Goal: Task Accomplishment & Management: Manage account settings

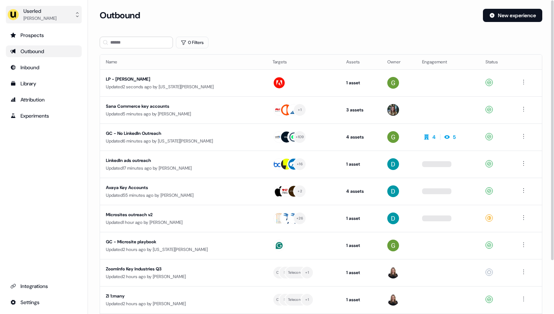
click at [51, 19] on div "[PERSON_NAME]" at bounding box center [39, 18] width 33 height 7
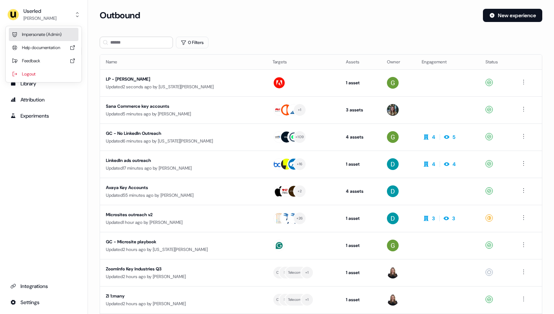
click at [43, 35] on div "Impersonate (Admin)" at bounding box center [44, 34] width 70 height 13
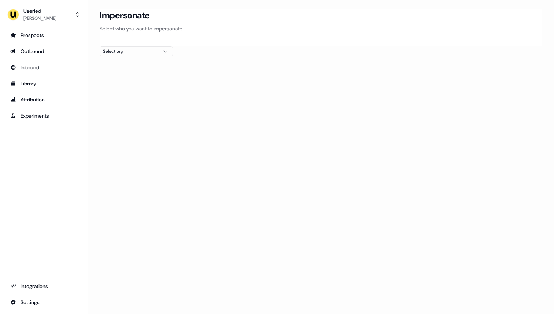
click at [142, 54] on div "Select org" at bounding box center [130, 51] width 55 height 7
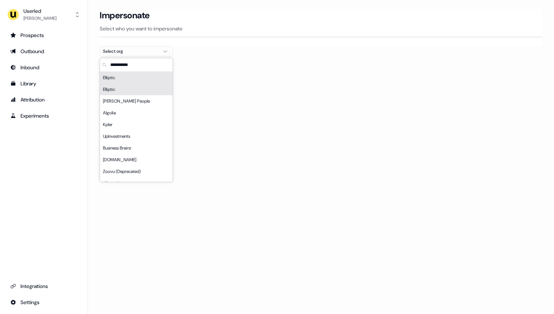
type input "*"
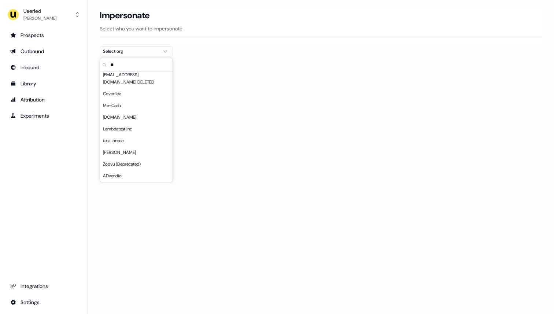
scroll to position [129, 0]
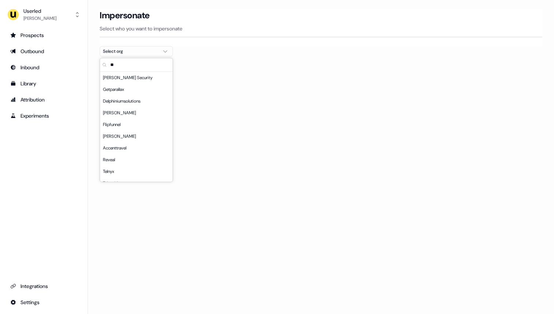
type input "*"
click at [142, 81] on div "Elliptic" at bounding box center [136, 78] width 73 height 12
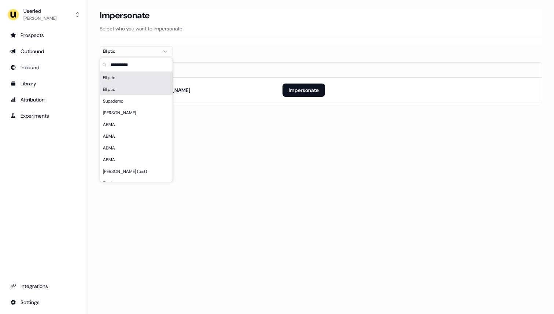
click at [268, 76] on th "Email" at bounding box center [188, 70] width 177 height 15
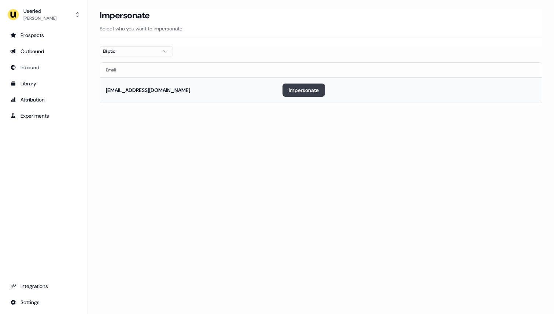
click at [290, 91] on button "Impersonate" at bounding box center [304, 90] width 43 height 13
